Goal: Transaction & Acquisition: Purchase product/service

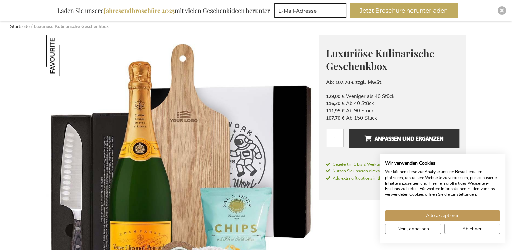
scroll to position [55, 0]
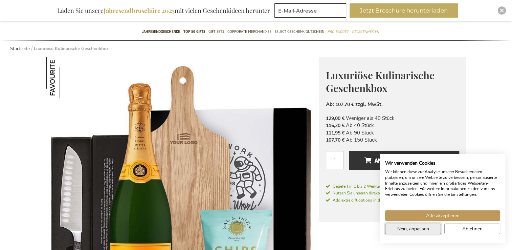
click at [434, 228] on button "Nein, anpassen" at bounding box center [413, 229] width 56 height 10
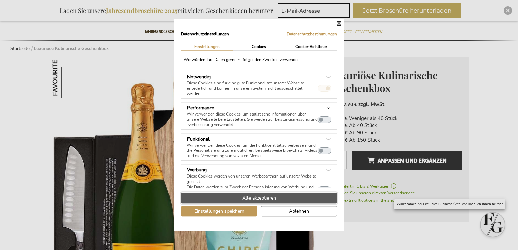
click at [254, 198] on span "Alle akzeptieren" at bounding box center [259, 198] width 34 height 7
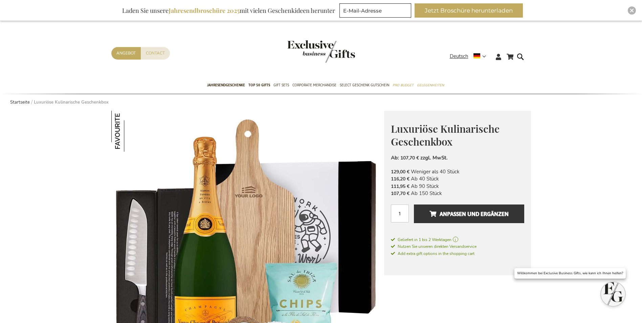
scroll to position [0, 0]
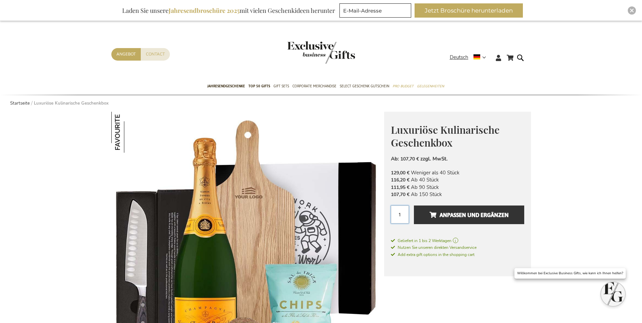
click at [401, 213] on input "1" at bounding box center [400, 215] width 18 height 18
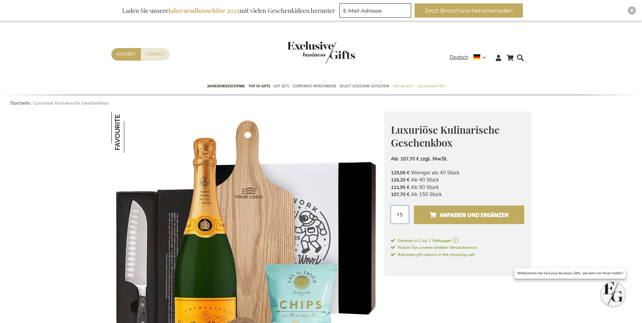
type input "15"
click at [501, 212] on span "Anpassen und ergänzen" at bounding box center [469, 215] width 79 height 11
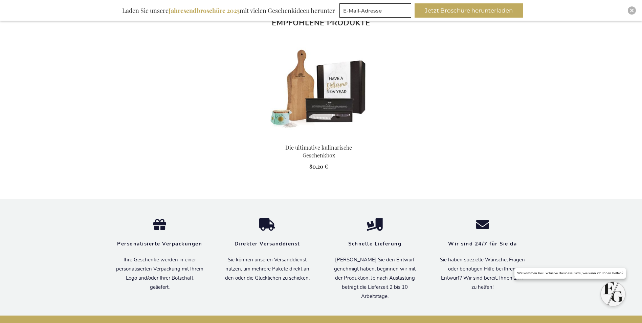
scroll to position [971, 0]
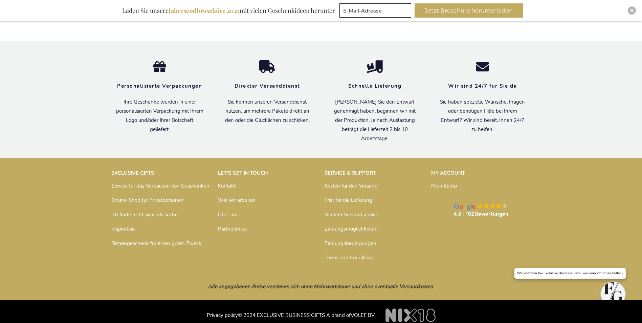
click at [228, 183] on link "Kontakt" at bounding box center [227, 186] width 18 height 7
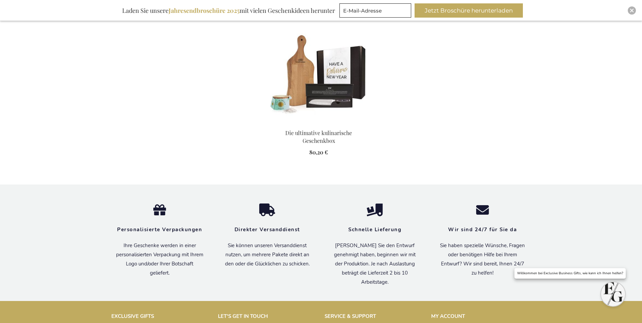
scroll to position [971, 0]
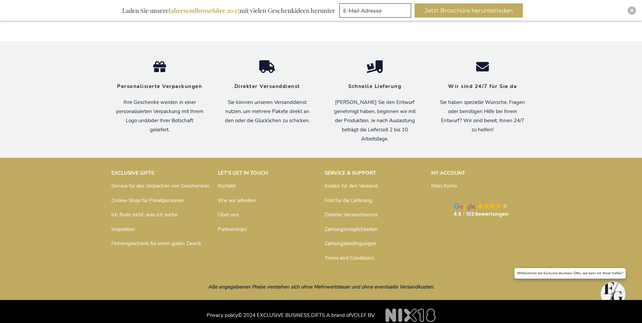
click at [236, 211] on link "Über uns" at bounding box center [228, 214] width 21 height 7
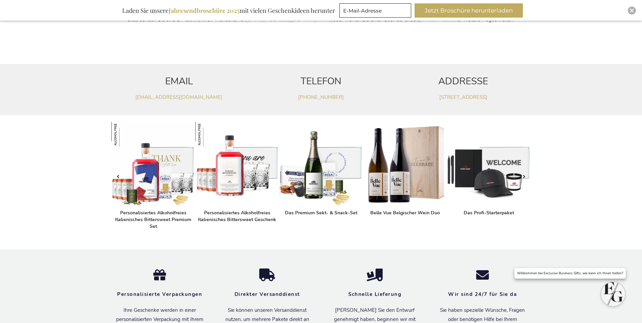
scroll to position [258, 0]
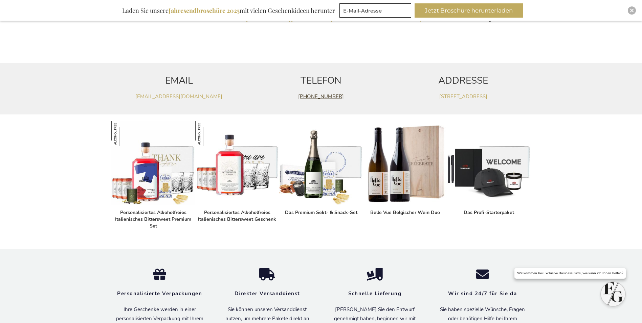
drag, startPoint x: 349, startPoint y: 99, endPoint x: 299, endPoint y: 99, distance: 49.4
click at [299, 99] on p "+32(0)14 48 25 43" at bounding box center [321, 96] width 135 height 7
copy link "+32(0)14 48 25 43"
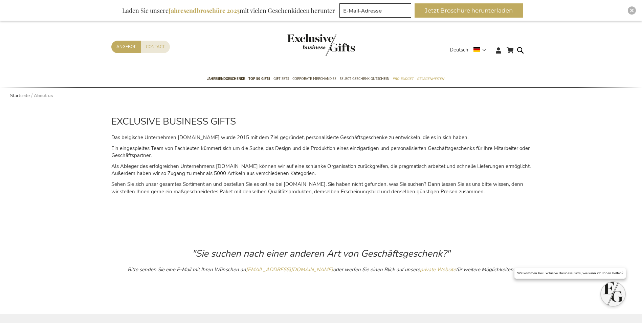
scroll to position [0, 0]
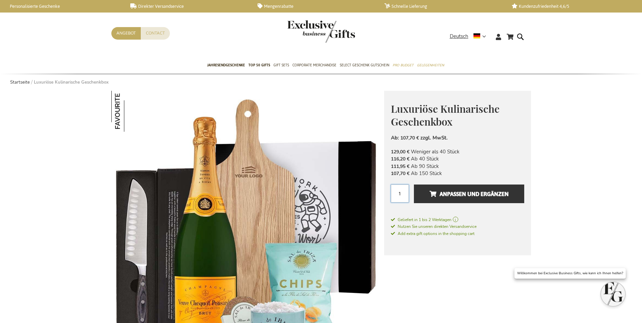
click at [403, 197] on input "1" at bounding box center [400, 194] width 18 height 18
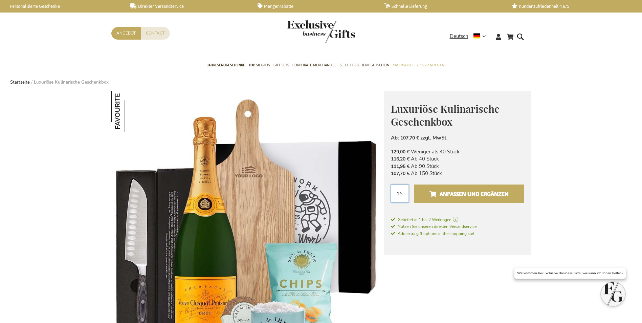
type input "15"
click at [482, 194] on span "Anpassen und ergänzen" at bounding box center [469, 194] width 79 height 11
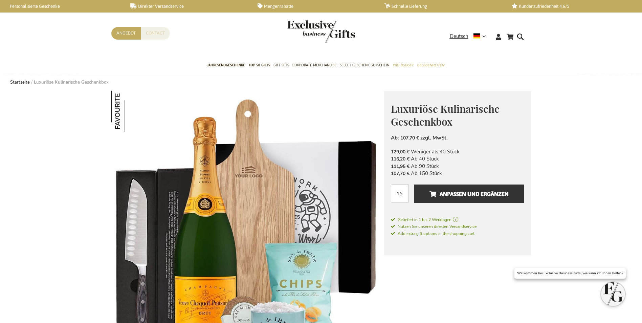
click at [145, 35] on link "Contact" at bounding box center [155, 33] width 29 height 13
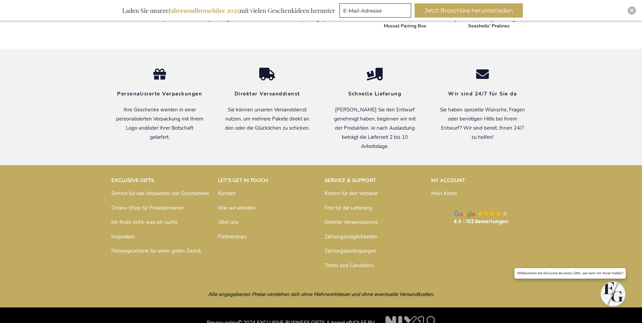
scroll to position [495, 0]
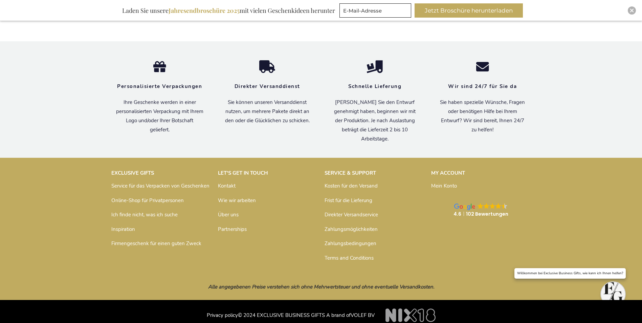
click at [352, 227] on link "Zahlungsmöglichkeiten" at bounding box center [351, 229] width 53 height 7
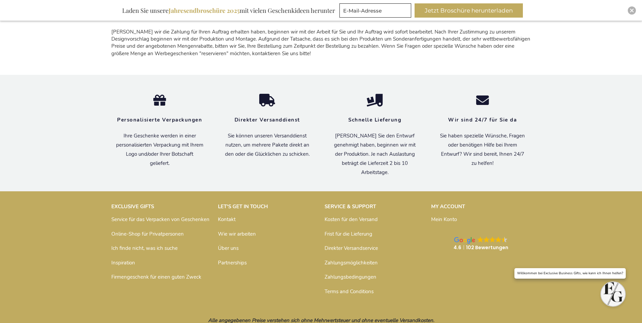
scroll to position [1005, 0]
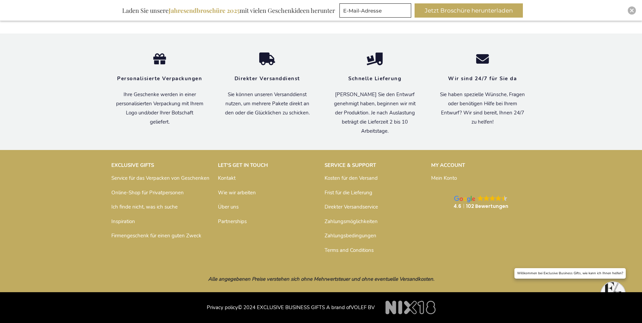
click at [633, 308] on div "Privacy policy © 2024 EXCLUSIVE BUSINESS GIFTS A brand of VOLEF BV" at bounding box center [321, 304] width 642 height 24
click at [600, 222] on div "EXCLUSIVE GIFTS Service für das Verpacken von Geschenken Online-Shop für Privat…" at bounding box center [321, 209] width 642 height 100
click at [606, 285] on div "Alle angegebenen Preise verstehen sich ohne Mehrwertsteuer und ohne eventuelle …" at bounding box center [321, 279] width 642 height 27
drag, startPoint x: 612, startPoint y: 289, endPoint x: 623, endPoint y: 287, distance: 10.4
click at [613, 289] on div "Alle angegebenen Preise verstehen sich ohne Mehrwertsteuer und ohne eventuelle …" at bounding box center [321, 279] width 642 height 27
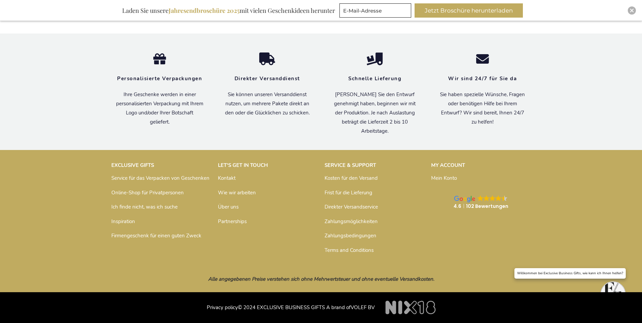
drag, startPoint x: 623, startPoint y: 287, endPoint x: 629, endPoint y: 286, distance: 6.2
click at [624, 287] on div "Alle angegebenen Preise verstehen sich ohne Mehrwertsteuer und ohne eventuelle …" at bounding box center [321, 279] width 642 height 27
drag, startPoint x: 629, startPoint y: 286, endPoint x: 616, endPoint y: 287, distance: 13.2
click at [621, 286] on div "Alle angegebenen Preise verstehen sich ohne Mehrwertsteuer und ohne eventuelle …" at bounding box center [321, 279] width 642 height 27
click at [436, 276] on div "Alle angegebenen Preise verstehen sich ohne Mehrwertsteuer und ohne eventuelle …" at bounding box center [321, 279] width 420 height 20
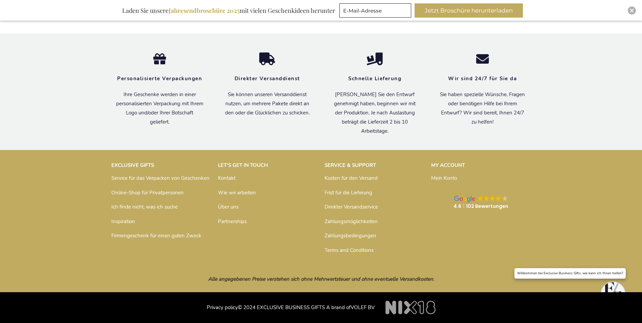
click at [433, 284] on div "Alle angegebenen Preise verstehen sich ohne Mehrwertsteuer und ohne eventuelle …" at bounding box center [321, 279] width 420 height 20
click at [235, 210] on link "Über uns" at bounding box center [228, 207] width 21 height 7
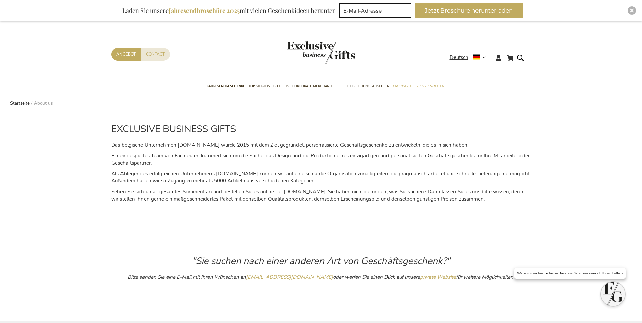
click at [43, 103] on strong "About us" at bounding box center [43, 103] width 19 height 6
click at [28, 103] on link "Startseite" at bounding box center [20, 103] width 20 height 6
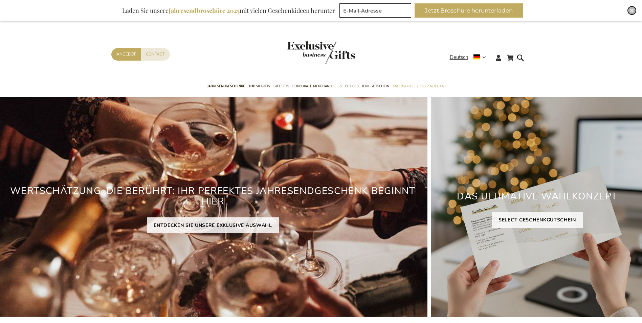
click at [636, 12] on div "Close" at bounding box center [632, 10] width 8 height 8
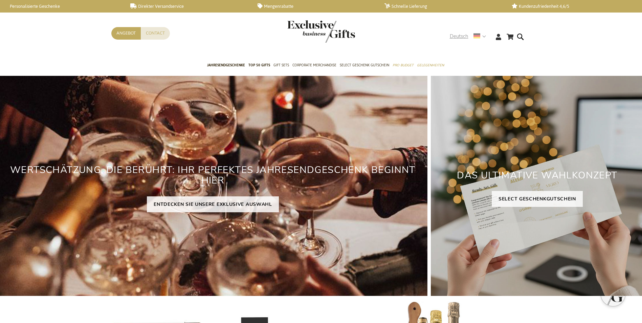
click at [488, 36] on div "Deutsch" at bounding box center [470, 37] width 41 height 8
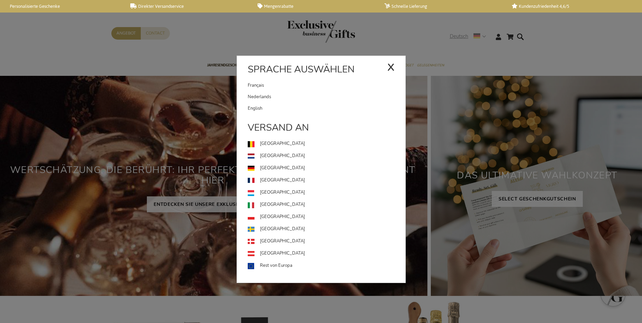
click at [384, 67] on div "Sprache auswählen" at bounding box center [321, 71] width 169 height 17
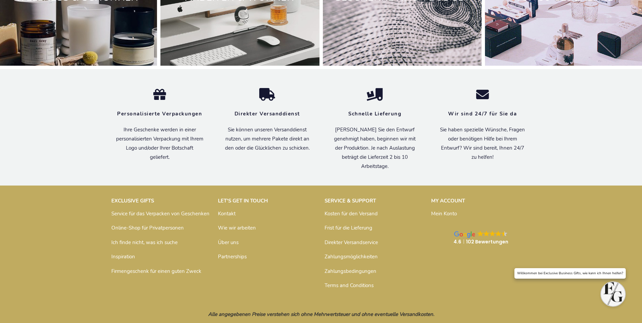
scroll to position [2244, 0]
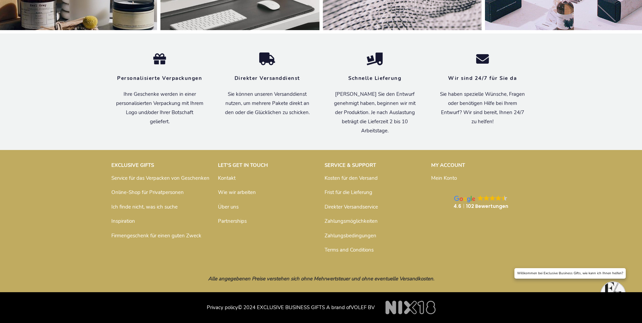
drag, startPoint x: 515, startPoint y: 303, endPoint x: 512, endPoint y: 304, distance: 3.5
click at [515, 303] on p "Privacy policy © 2024 EXCLUSIVE BUSINESS GIFTS A brand of VOLEF BV" at bounding box center [321, 304] width 420 height 17
click at [466, 306] on p "Privacy policy © 2024 EXCLUSIVE BUSINESS GIFTS A brand of VOLEF BV" at bounding box center [321, 304] width 420 height 17
click at [437, 306] on p "Privacy policy © 2024 EXCLUSIVE BUSINESS GIFTS A brand of VOLEF BV" at bounding box center [321, 304] width 420 height 17
click at [228, 178] on link "Kontakt" at bounding box center [227, 178] width 18 height 7
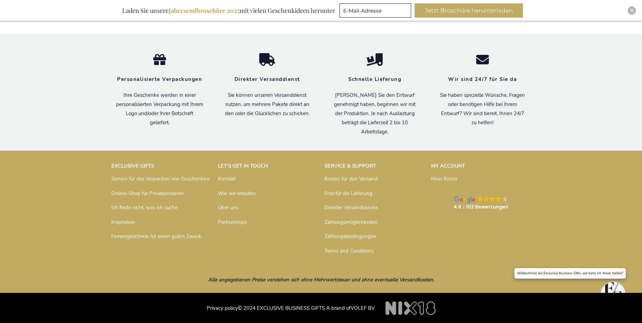
scroll to position [503, 0]
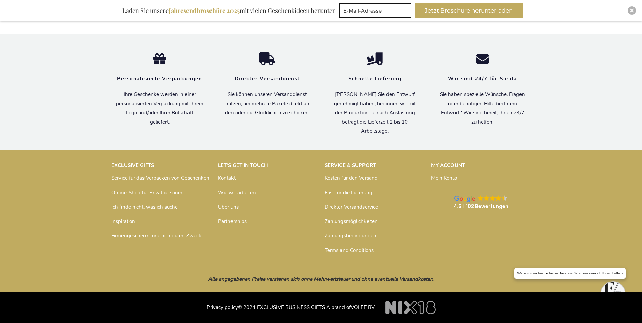
drag, startPoint x: 299, startPoint y: 304, endPoint x: 299, endPoint y: 289, distance: 15.2
click at [299, 303] on p "Privacy policy © 2024 EXCLUSIVE BUSINESS GIFTS A brand of VOLEF BV" at bounding box center [321, 304] width 420 height 17
click at [300, 281] on em "Alle angegebenen Preise verstehen sich ohne Mehrwertsteuer und ohne eventuelle …" at bounding box center [321, 279] width 226 height 7
click at [249, 274] on div "Alle angegebenen Preise verstehen sich ohne Mehrwertsteuer und ohne eventuelle …" at bounding box center [321, 279] width 420 height 20
click at [246, 278] on em "Alle angegebenen Preise verstehen sich ohne Mehrwertsteuer und ohne eventuelle …" at bounding box center [321, 279] width 226 height 7
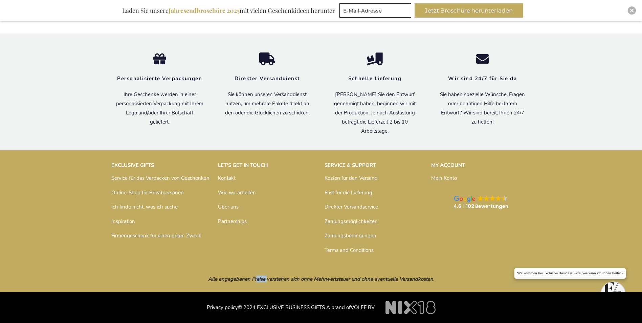
drag, startPoint x: 246, startPoint y: 278, endPoint x: 281, endPoint y: 280, distance: 35.3
click at [276, 280] on em "Alle angegebenen Preise verstehen sich ohne Mehrwertsteuer und ohne eventuelle …" at bounding box center [321, 279] width 226 height 7
drag, startPoint x: 281, startPoint y: 280, endPoint x: 333, endPoint y: 280, distance: 51.5
click at [333, 280] on em "Alle angegebenen Preise verstehen sich ohne Mehrwertsteuer und ohne eventuelle …" at bounding box center [321, 279] width 226 height 7
drag, startPoint x: 333, startPoint y: 280, endPoint x: 424, endPoint y: 279, distance: 91.1
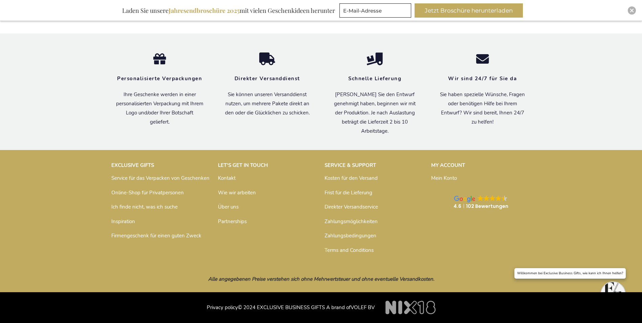
click at [423, 280] on em "Alle angegebenen Preise verstehen sich ohne Mehrwertsteuer und ohne eventuelle …" at bounding box center [321, 279] width 226 height 7
click at [424, 244] on div "SERVICE & SUPPORT Kosten für den Versand Frist für die Lieferung Direkter Versa…" at bounding box center [375, 208] width 100 height 93
